Goal: Task Accomplishment & Management: Use online tool/utility

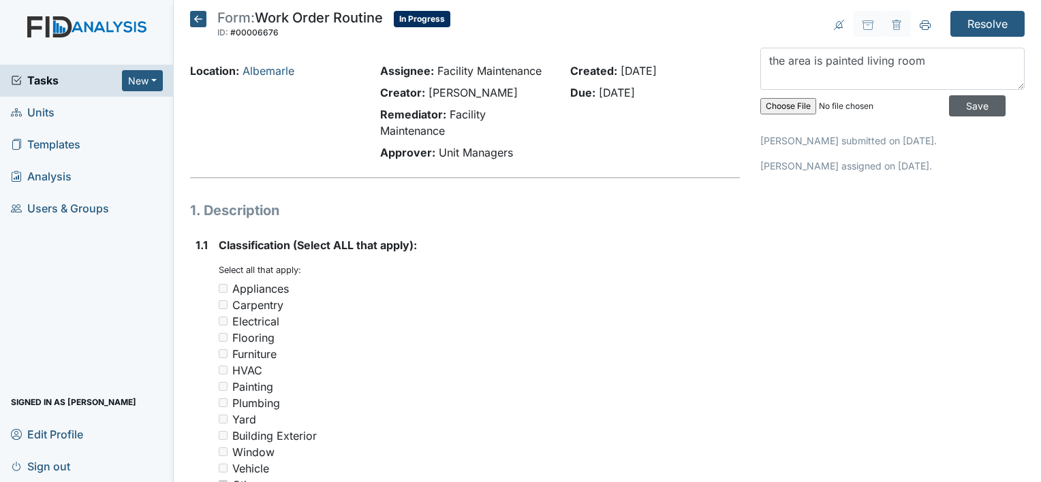
type textarea "the area is painted living room"
click at [953, 98] on input "Save" at bounding box center [977, 105] width 57 height 21
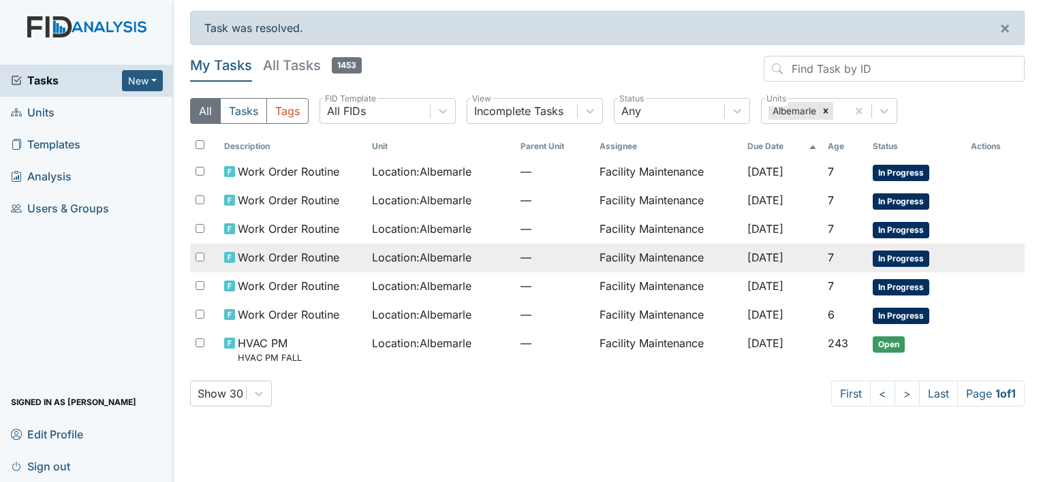
click at [272, 255] on span "Work Order Routine" at bounding box center [288, 257] width 101 height 16
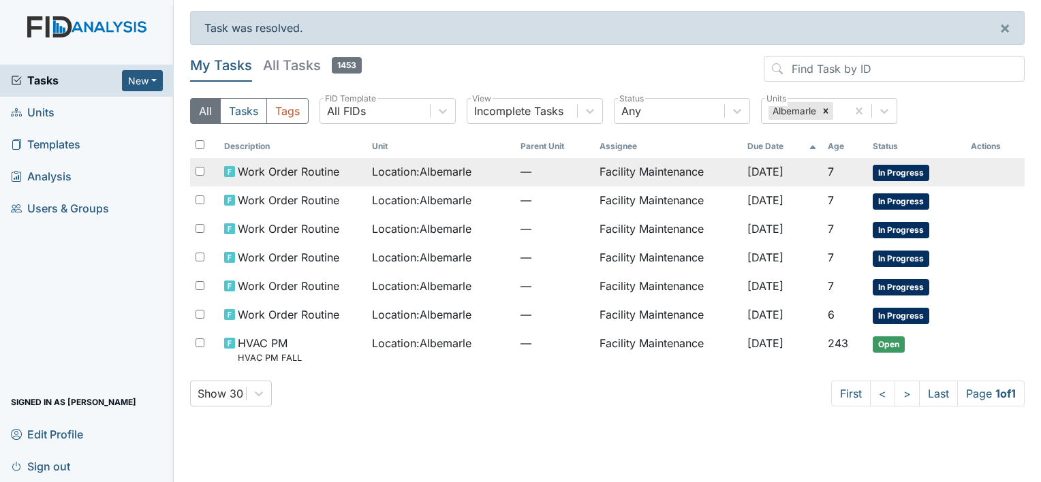
click at [306, 168] on span "Work Order Routine" at bounding box center [288, 171] width 101 height 16
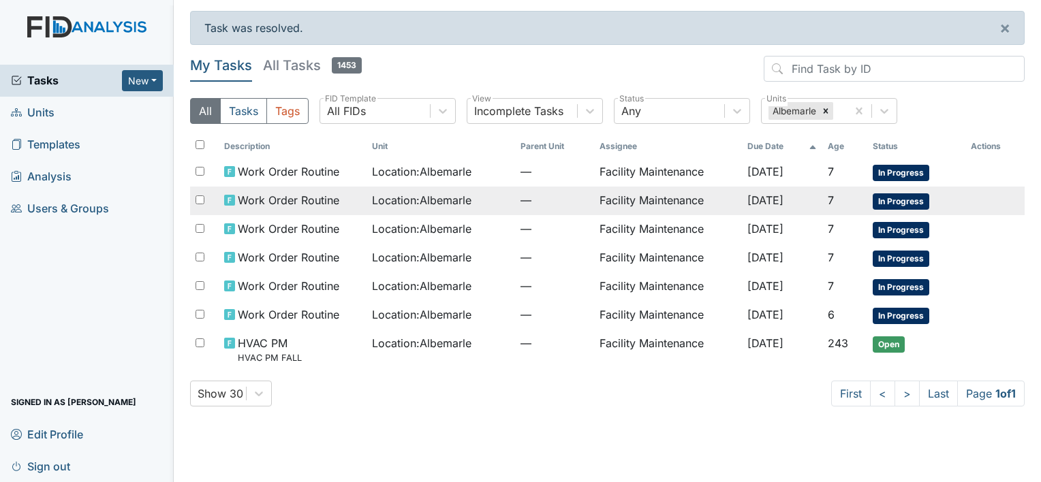
click at [294, 194] on span "Work Order Routine" at bounding box center [288, 200] width 101 height 16
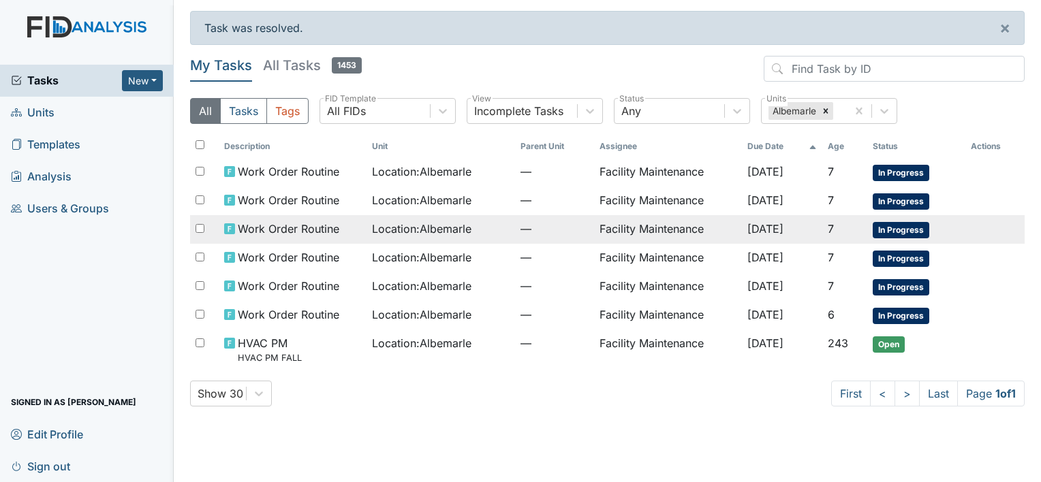
click at [281, 226] on span "Work Order Routine" at bounding box center [288, 229] width 101 height 16
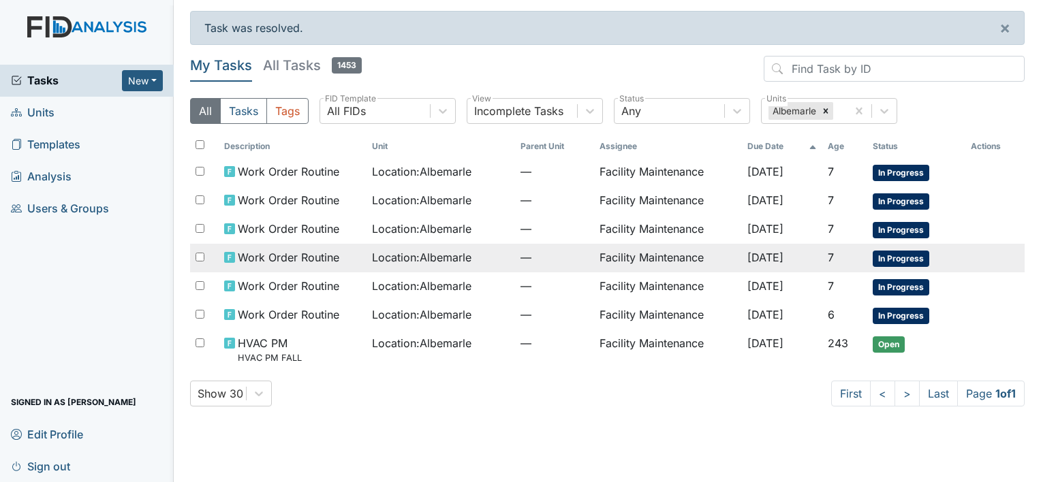
click at [268, 253] on span "Work Order Routine" at bounding box center [288, 257] width 101 height 16
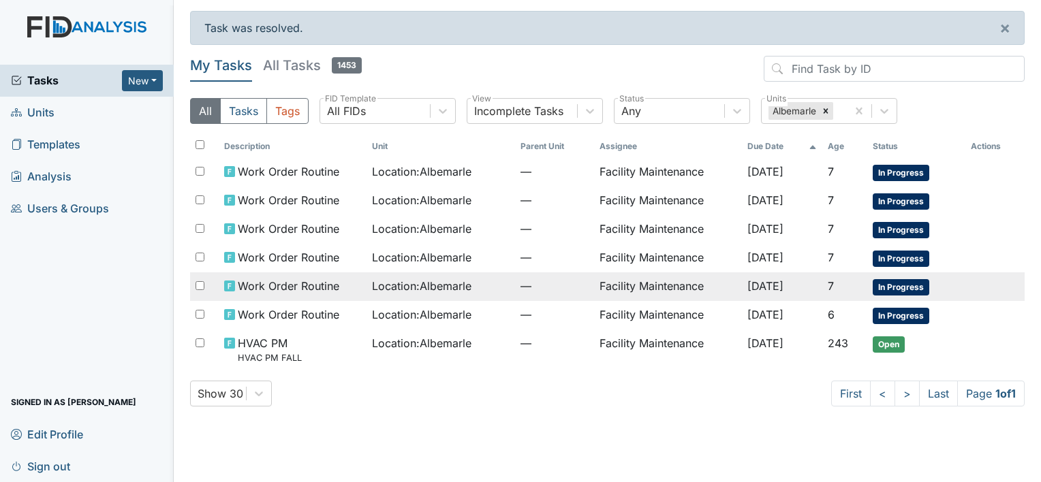
click at [289, 281] on span "Work Order Routine" at bounding box center [288, 286] width 101 height 16
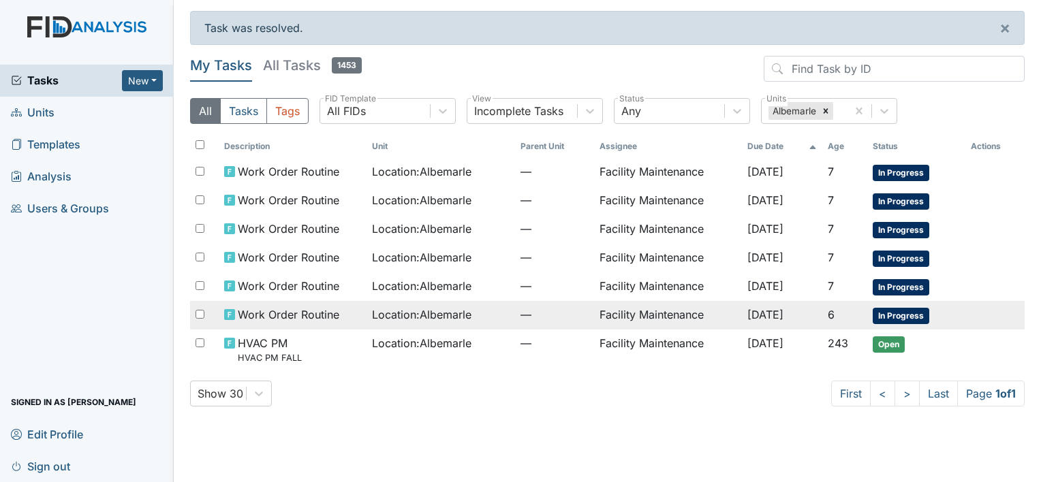
click at [245, 309] on span "Work Order Routine" at bounding box center [288, 314] width 101 height 16
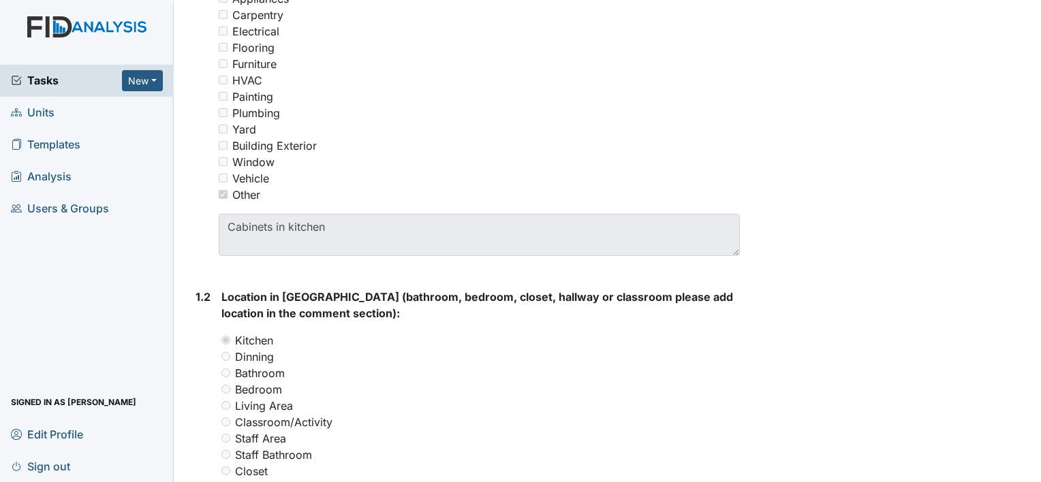
scroll to position [390, 0]
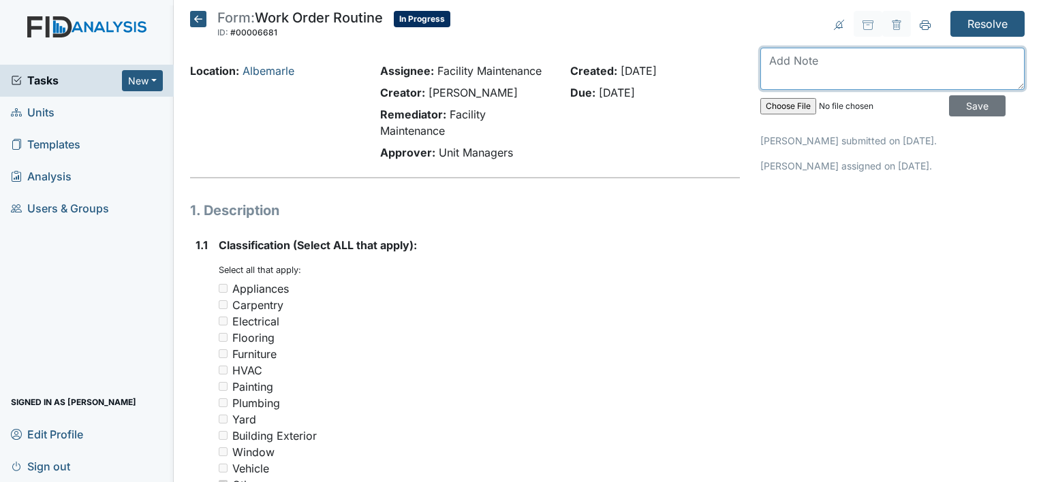
click at [782, 60] on textarea at bounding box center [892, 69] width 264 height 42
type textarea "bathroom is painted"
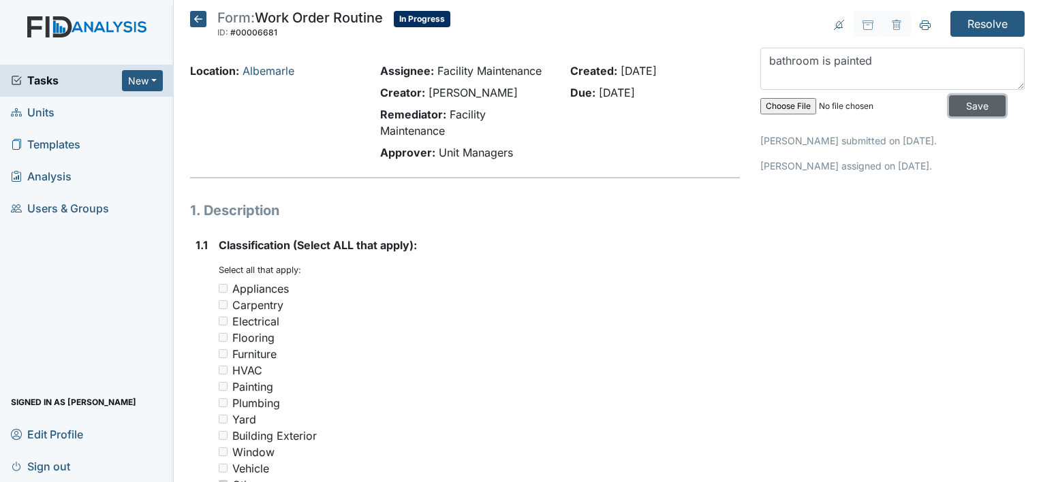
click at [953, 104] on input "Save" at bounding box center [977, 105] width 57 height 21
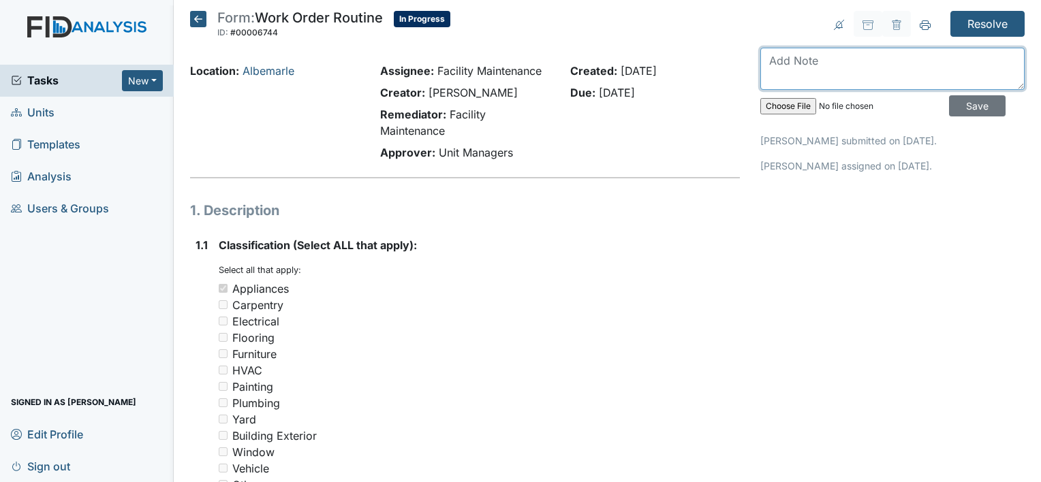
click at [770, 58] on textarea at bounding box center [892, 69] width 264 height 42
type textarea "r"
